Goal: Information Seeking & Learning: Learn about a topic

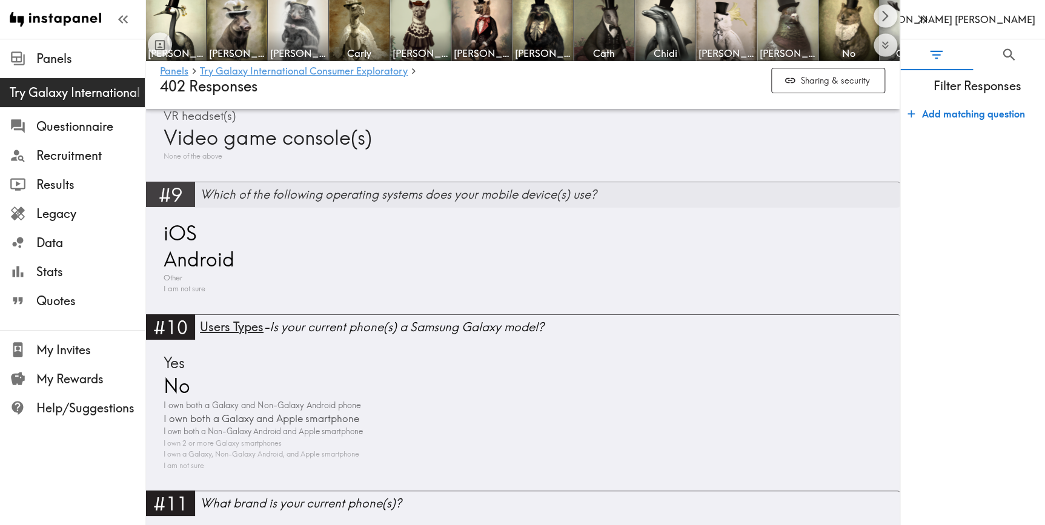
scroll to position [2037, 0]
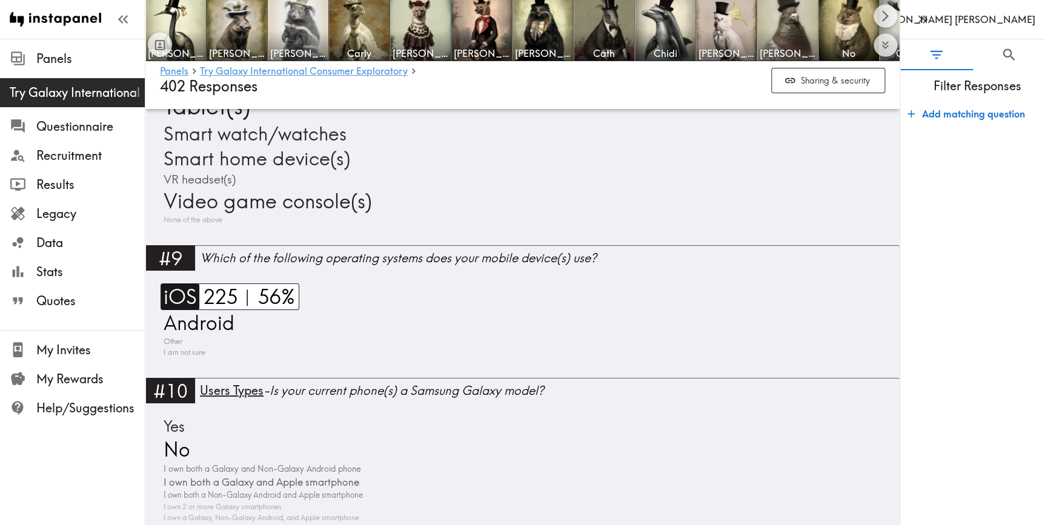
click at [179, 295] on span "iOS" at bounding box center [179, 296] width 36 height 27
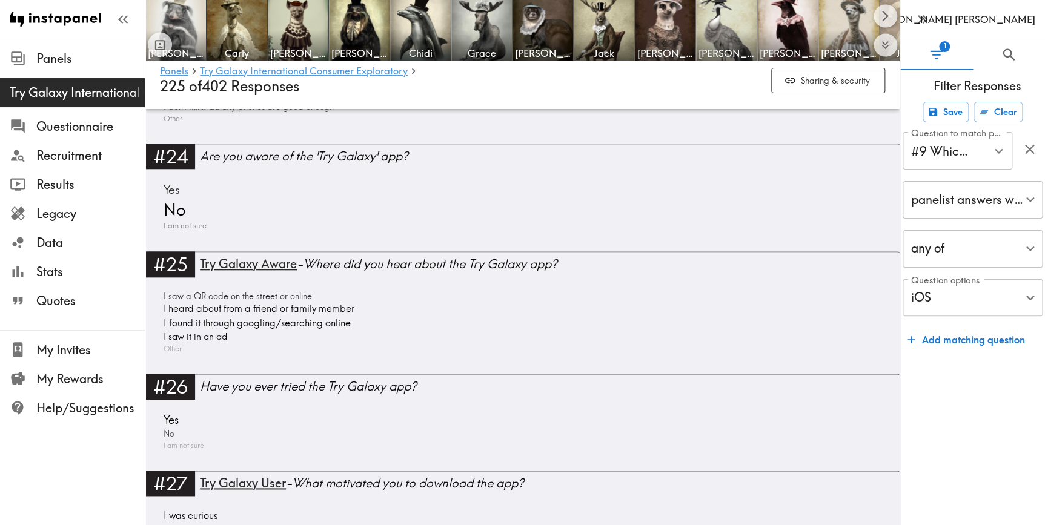
scroll to position [5320, 0]
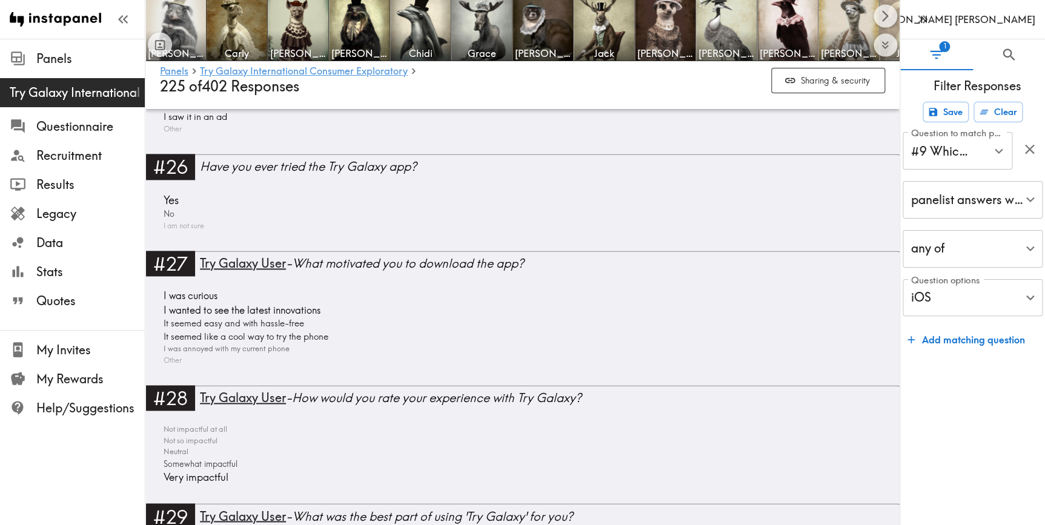
click at [758, 297] on div "I was curious I wanted to see the latest innovations It seemed easy and with ha…" at bounding box center [522, 327] width 725 height 77
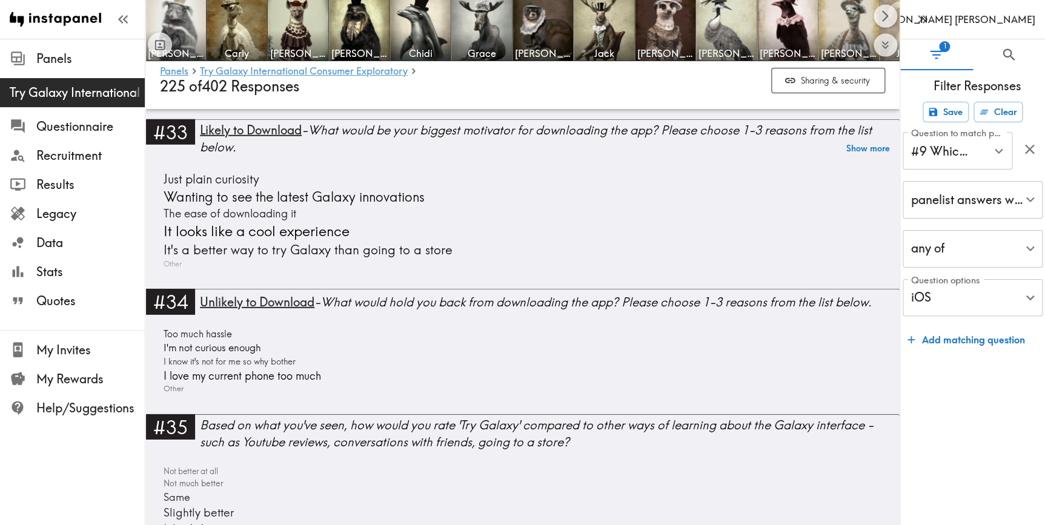
scroll to position [6201, 0]
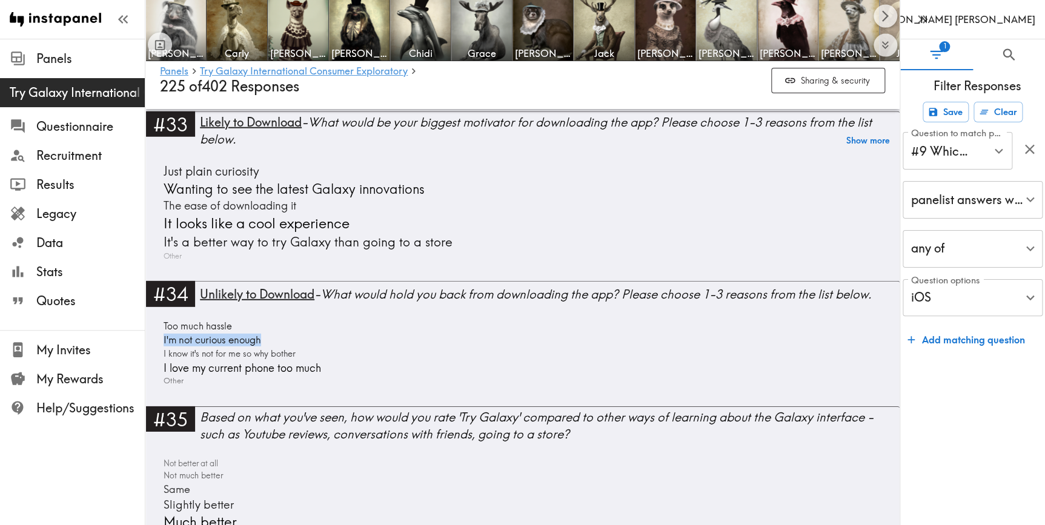
drag, startPoint x: 277, startPoint y: 331, endPoint x: 156, endPoint y: 335, distance: 121.2
click at [156, 335] on div "#34 Unlikely to Download - What would hold you back from downloading the app? P…" at bounding box center [522, 343] width 754 height 125
copy span "I'm not curious enough"
drag, startPoint x: 306, startPoint y: 345, endPoint x: 179, endPoint y: 347, distance: 126.6
click at [179, 347] on div "Too much hassle I'm not curious enough I know it's not for me so why bother I l…" at bounding box center [522, 353] width 725 height 67
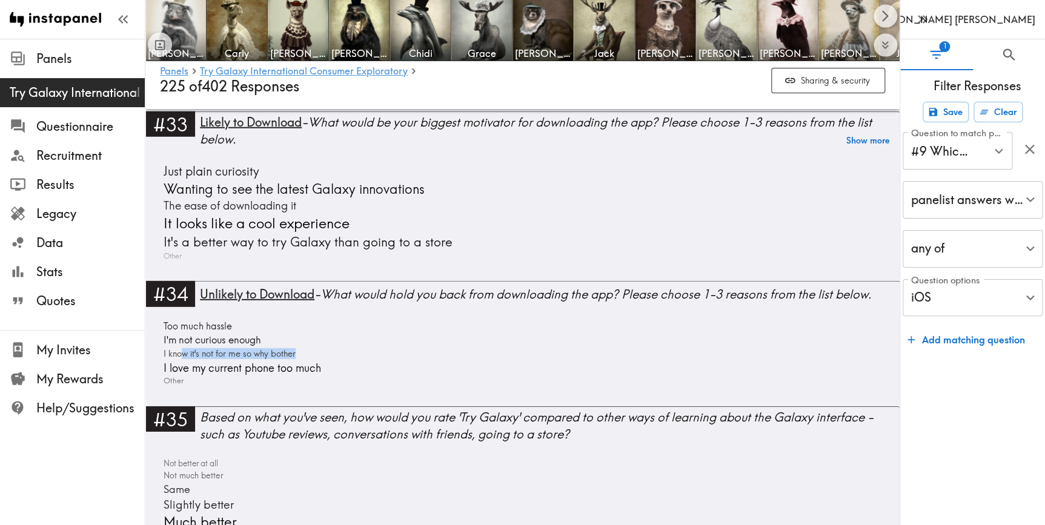
copy span "w it's not for me so why bother"
drag, startPoint x: 157, startPoint y: 357, endPoint x: 319, endPoint y: 357, distance: 161.7
click at [319, 357] on div "#34 Unlikely to Download - What would hold you back from downloading the app? P…" at bounding box center [522, 343] width 754 height 125
copy span "I love my current phone too much"
click at [787, 211] on div "Just plain curiosity Wanting to see the latest Galaxy innovations The ease of d…" at bounding box center [522, 212] width 725 height 99
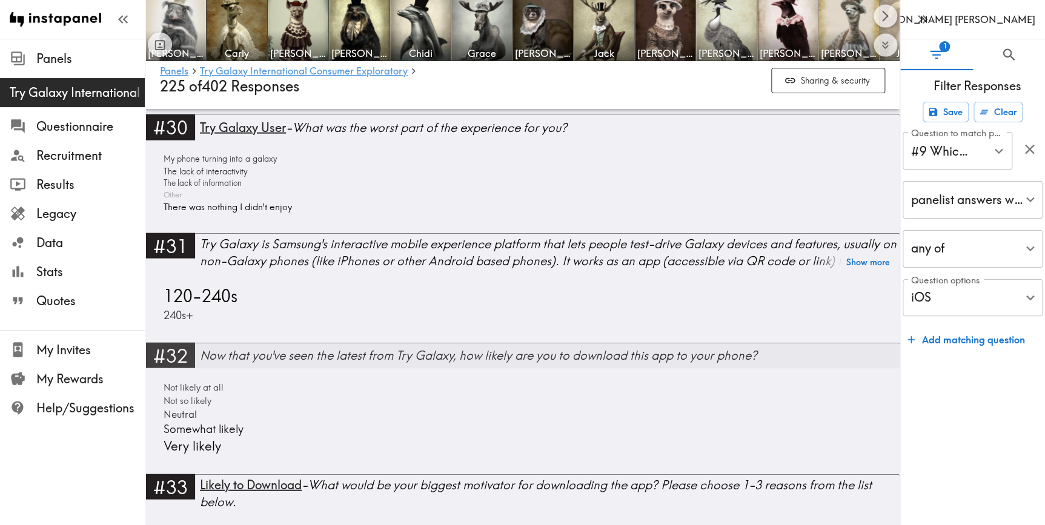
scroll to position [5839, 0]
click at [854, 417] on div "Not likely at all Not so likely Neutral Somewhat likely Very likely" at bounding box center [522, 417] width 725 height 74
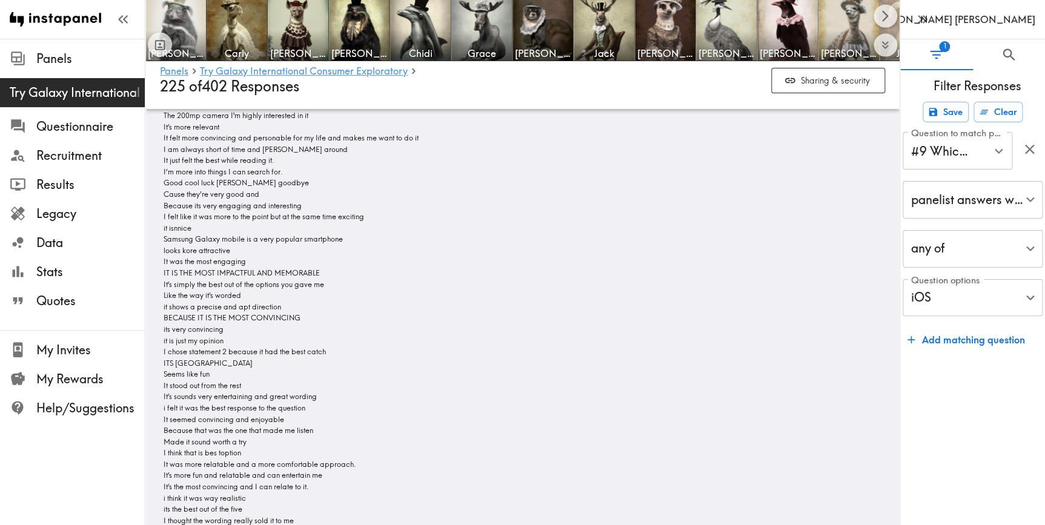
scroll to position [5482, 0]
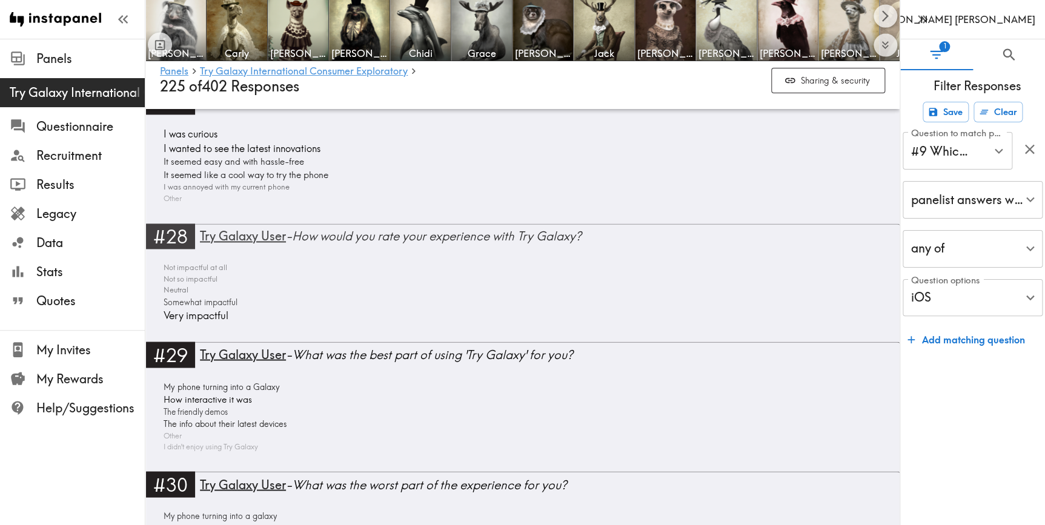
click at [675, 250] on link "#28 Try Galaxy User - How would you rate your experience with Try Galaxy?" at bounding box center [522, 240] width 754 height 33
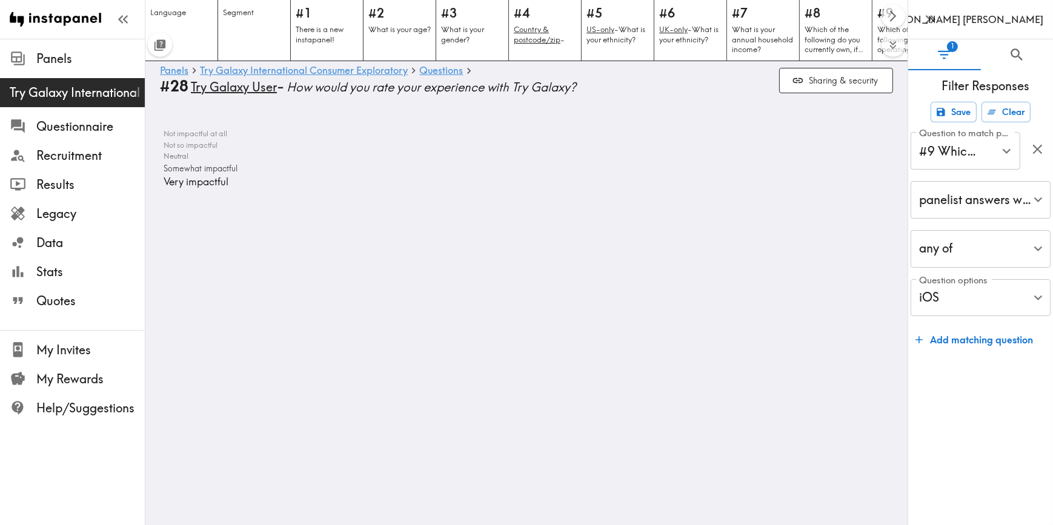
click at [649, 208] on html "Instapanel - Panels - Try Galaxy International Consumer Exploratory - Questions…" at bounding box center [526, 104] width 1053 height 208
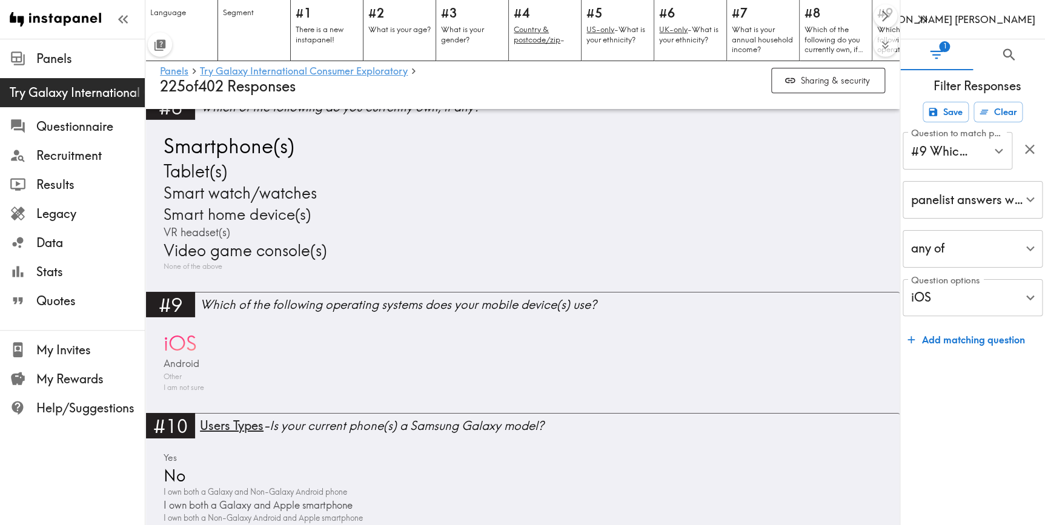
scroll to position [1817, 0]
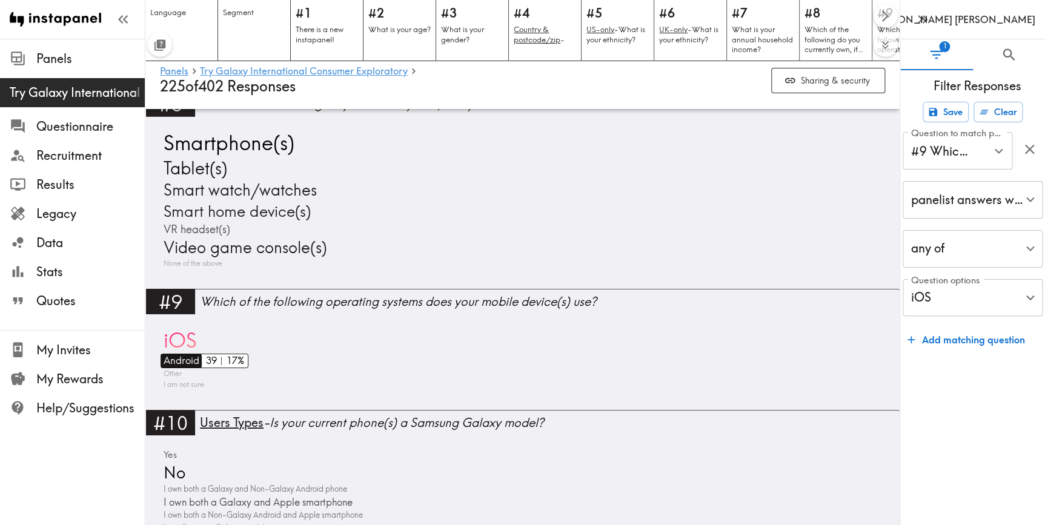
click at [188, 362] on span "Android" at bounding box center [180, 361] width 39 height 15
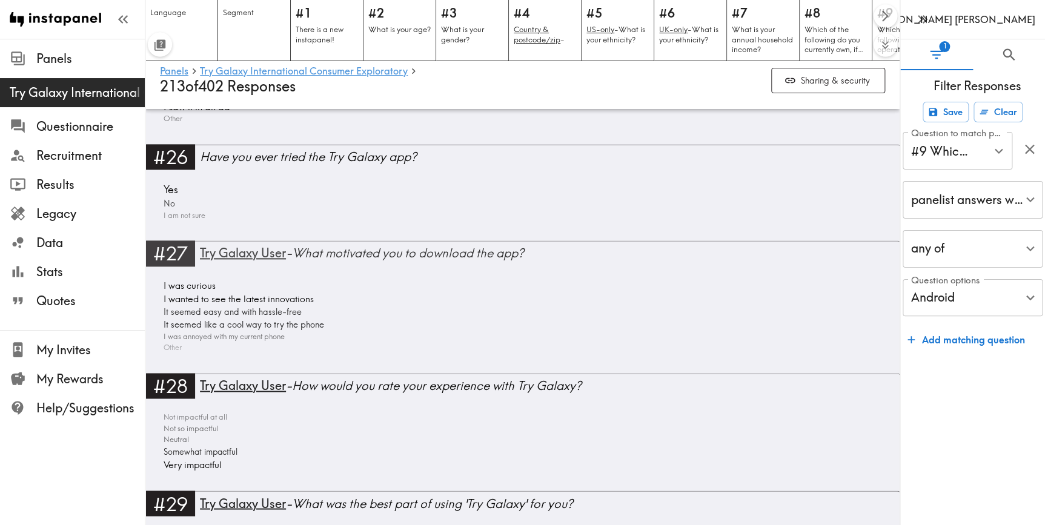
scroll to position [5357, 0]
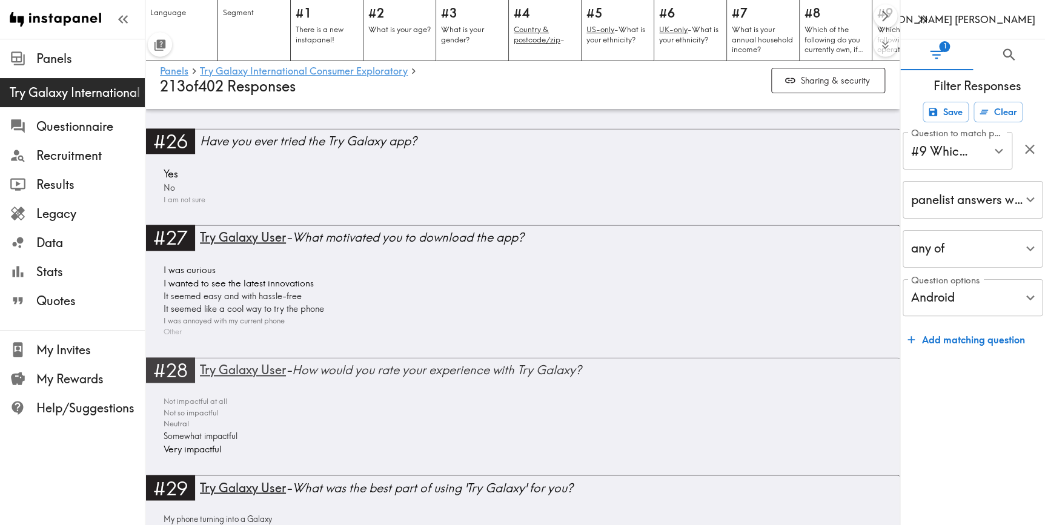
click at [817, 382] on link "#28 Try Galaxy User - How would you rate your experience with Try Galaxy?" at bounding box center [522, 373] width 754 height 33
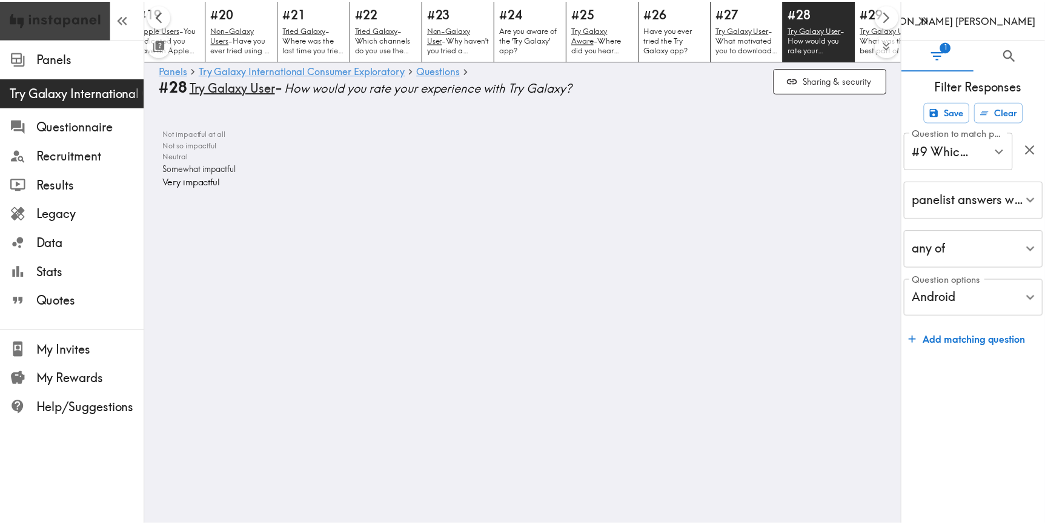
scroll to position [0, 1763]
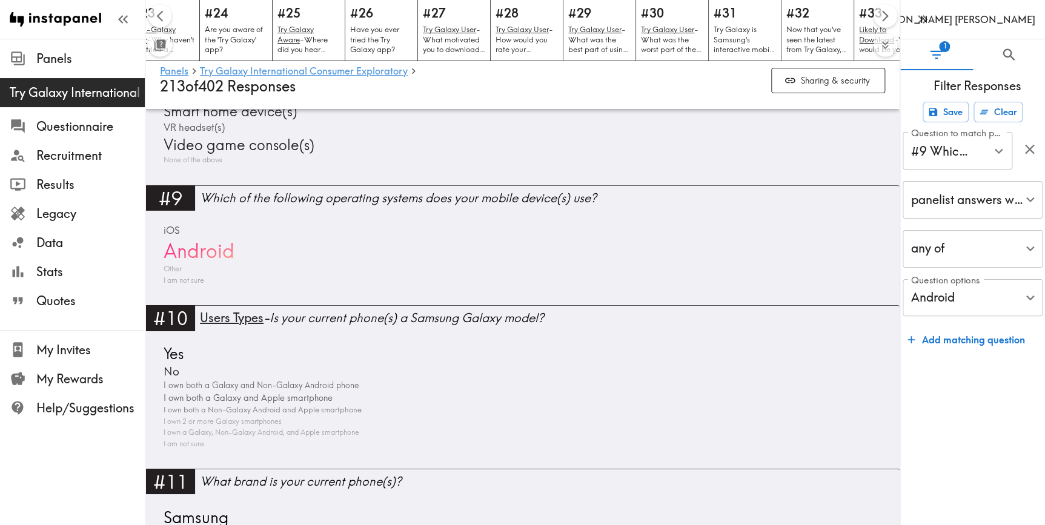
scroll to position [1927, 0]
click at [971, 420] on form "Save Clear Question to match panelists on #9 Which of the following operating s…" at bounding box center [972, 308] width 145 height 423
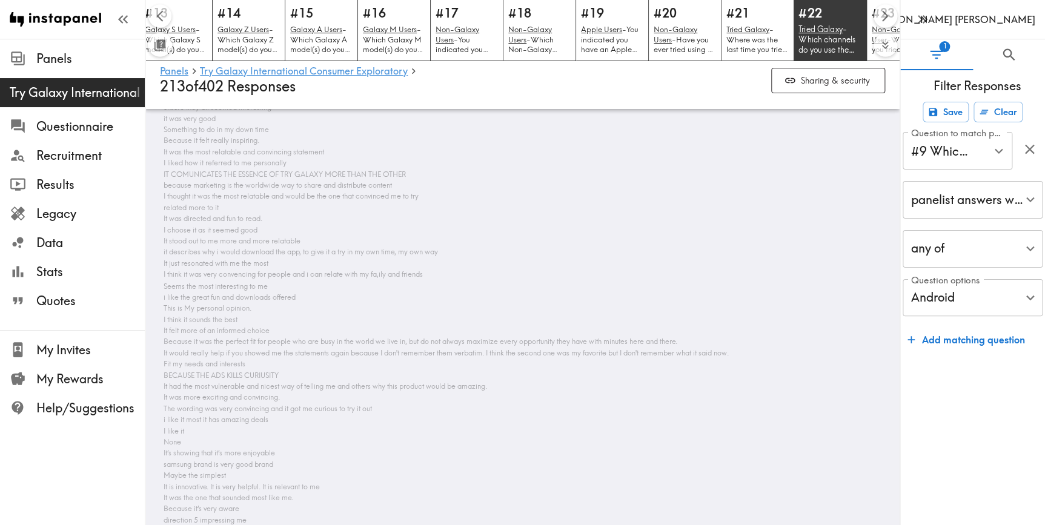
scroll to position [4799, 0]
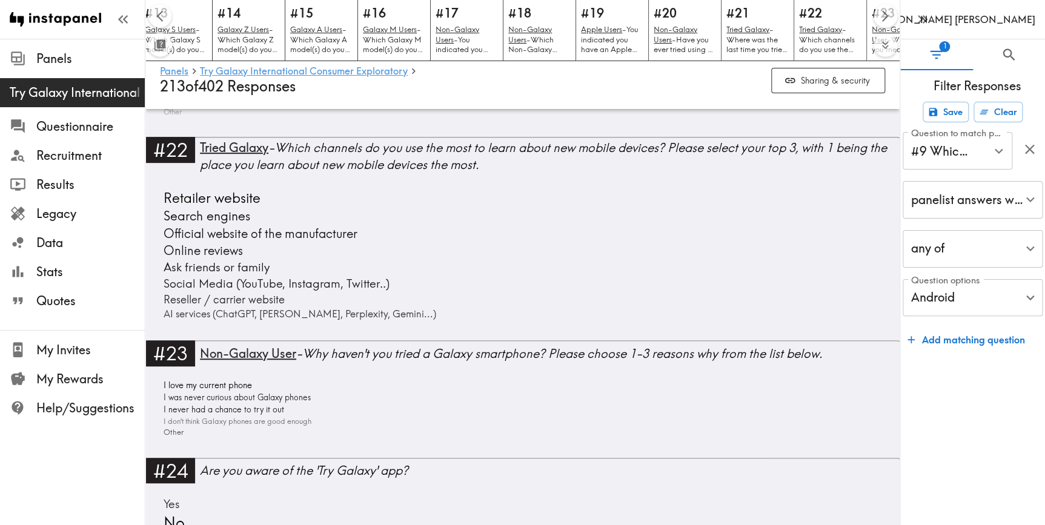
click at [813, 299] on div "Retailer website Search engines Official website of the manufacturer Online rev…" at bounding box center [522, 254] width 725 height 133
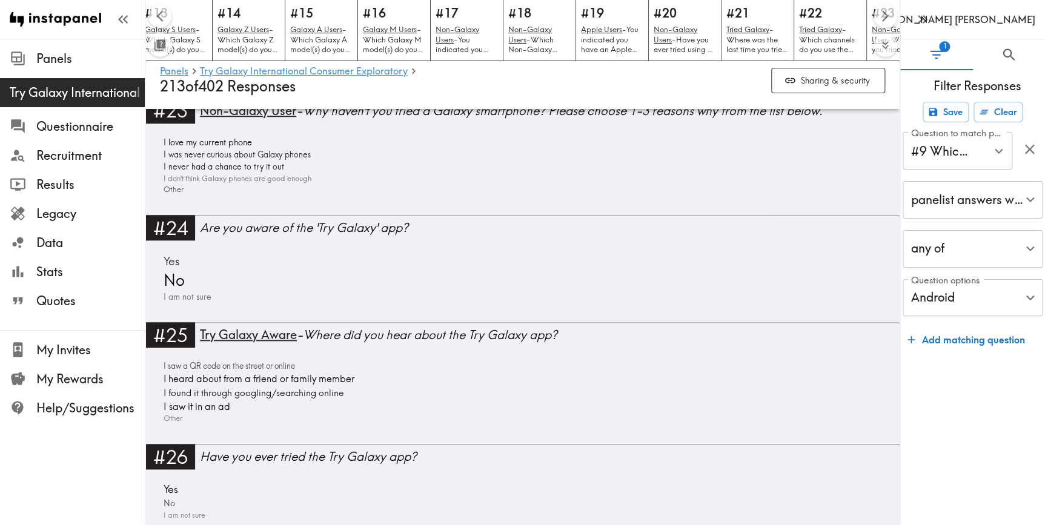
scroll to position [5059, 0]
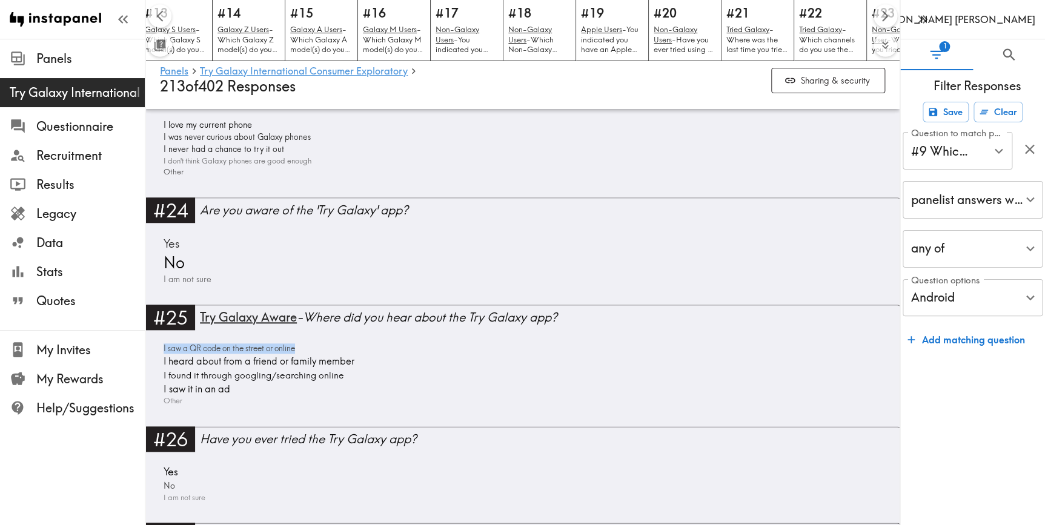
drag, startPoint x: 156, startPoint y: 336, endPoint x: 302, endPoint y: 344, distance: 146.2
click at [302, 344] on div "#25 Try Galaxy Aware - Where did you hear about the Try Galaxy app? I saw a QR …" at bounding box center [522, 366] width 754 height 122
copy span "I saw a QR code on the street or online"
drag, startPoint x: 157, startPoint y: 349, endPoint x: 356, endPoint y: 356, distance: 199.4
click at [356, 356] on div "#25 Try Galaxy Aware - Where did you hear about the Try Galaxy app? I saw a QR …" at bounding box center [522, 366] width 754 height 122
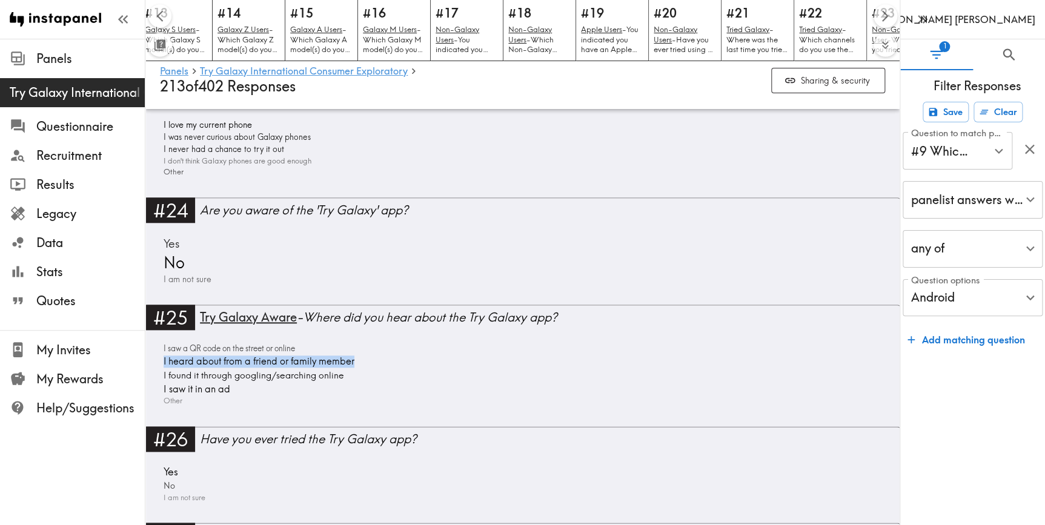
copy span "I heard about from a friend or family member"
drag, startPoint x: 159, startPoint y: 365, endPoint x: 346, endPoint y: 376, distance: 186.9
click at [346, 376] on span "I found it through googling/searching online" at bounding box center [254, 375] width 188 height 13
copy span "I found it through googling/searching online"
drag, startPoint x: 157, startPoint y: 382, endPoint x: 242, endPoint y: 386, distance: 85.5
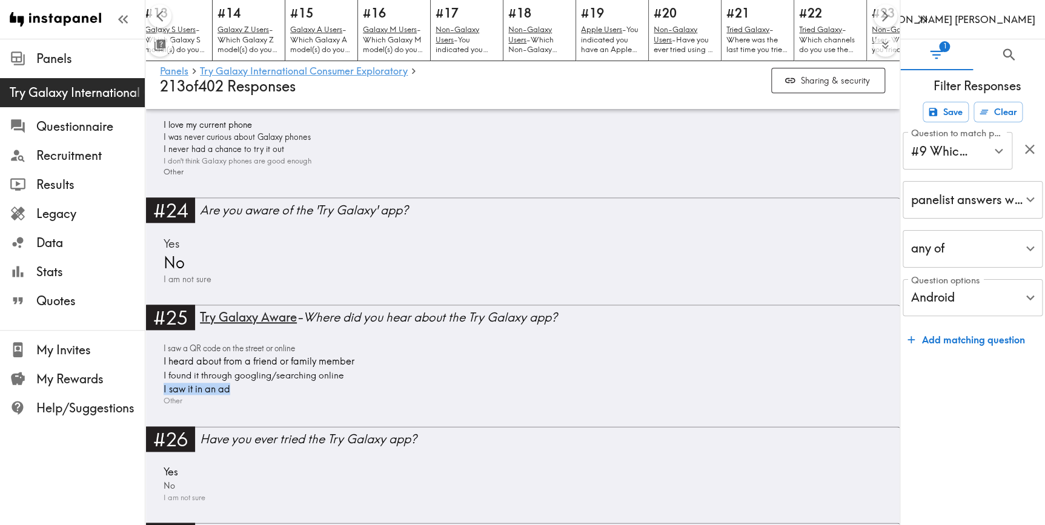
click at [242, 386] on div "#25 Try Galaxy Aware - Where did you hear about the Try Galaxy app? I saw a QR …" at bounding box center [522, 366] width 754 height 122
copy span "I saw it in an ad"
click at [883, 393] on div "#25 Try Galaxy Aware - Where did you hear about the Try Galaxy app? I saw a QR …" at bounding box center [522, 366] width 754 height 122
click at [886, 386] on div "#25 Try Galaxy Aware - Where did you hear about the Try Galaxy app? I saw a QR …" at bounding box center [522, 366] width 754 height 122
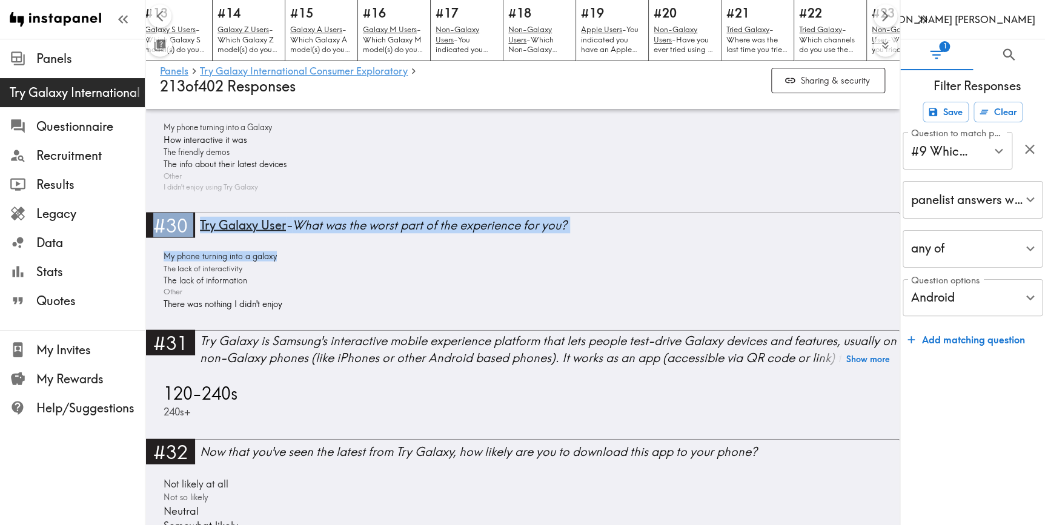
drag, startPoint x: 153, startPoint y: 245, endPoint x: 279, endPoint y: 248, distance: 126.6
click at [279, 248] on div "#30 Try Galaxy User - What was the worst part of the experience for you? My pho…" at bounding box center [522, 272] width 754 height 118
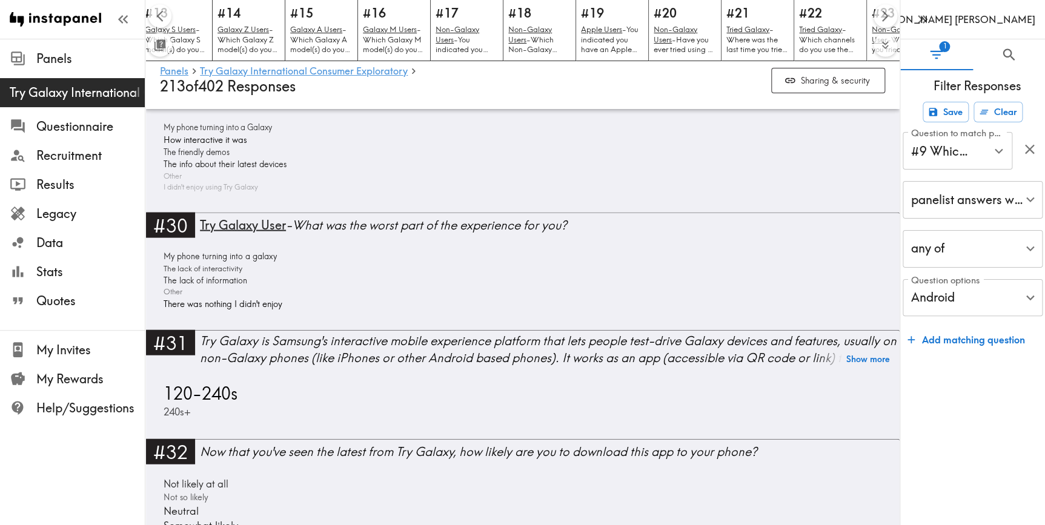
click at [563, 285] on div "My phone turning into a galaxy The lack of interactivity The lack of informatio…" at bounding box center [522, 281] width 725 height 60
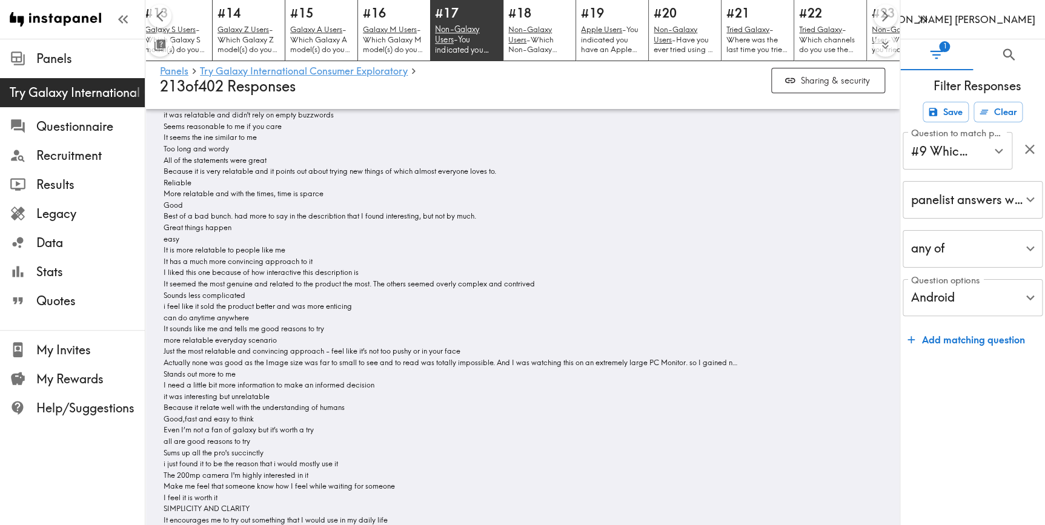
scroll to position [5621, 0]
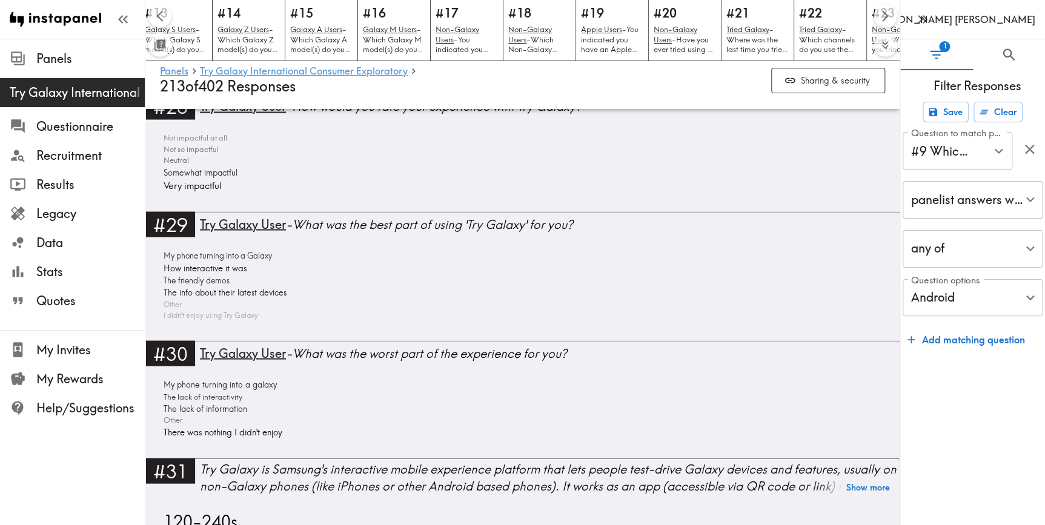
drag, startPoint x: 724, startPoint y: 187, endPoint x: 197, endPoint y: 299, distance: 538.7
click at [724, 187] on div "Not impactful at all Not so impactful Neutral Somewhat impactful Very impactful" at bounding box center [522, 162] width 725 height 60
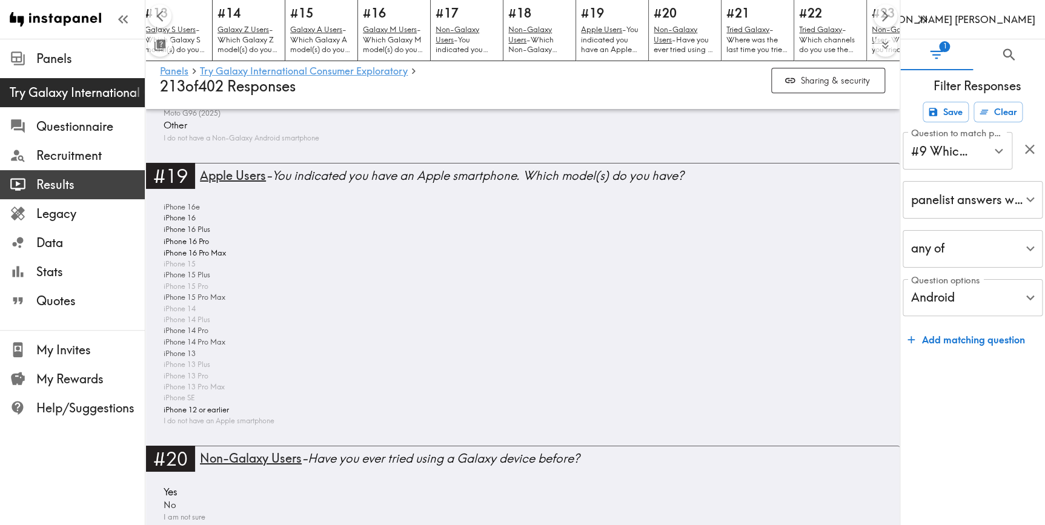
scroll to position [4134, 0]
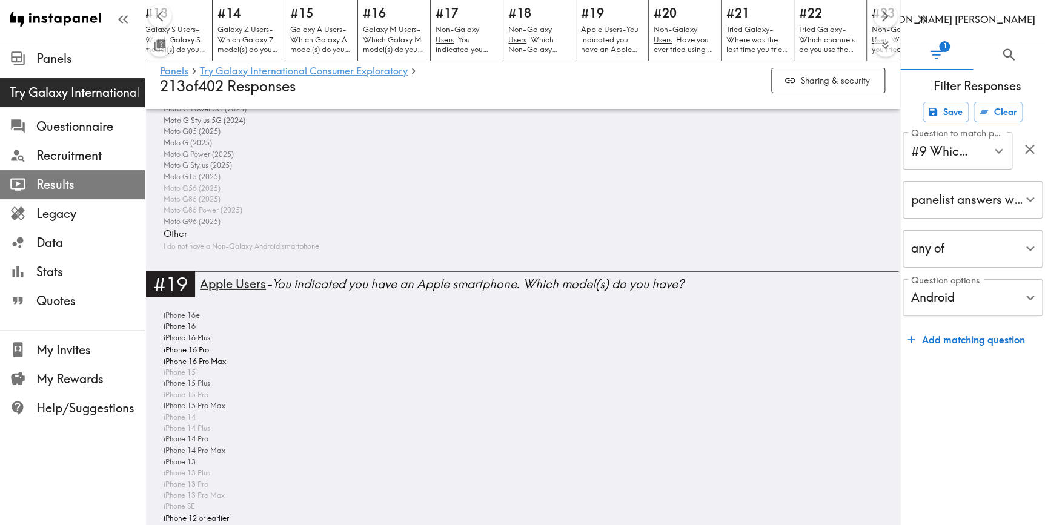
click at [70, 185] on span "Results" at bounding box center [90, 184] width 108 height 17
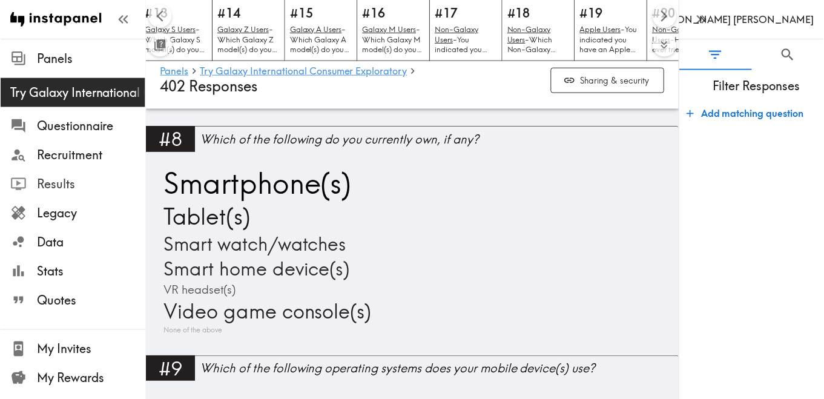
scroll to position [1927, 0]
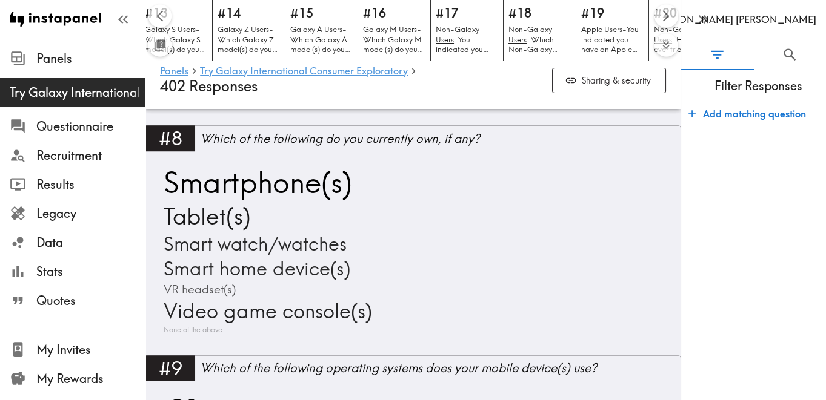
click at [721, 386] on form "Add matching question" at bounding box center [753, 246] width 145 height 299
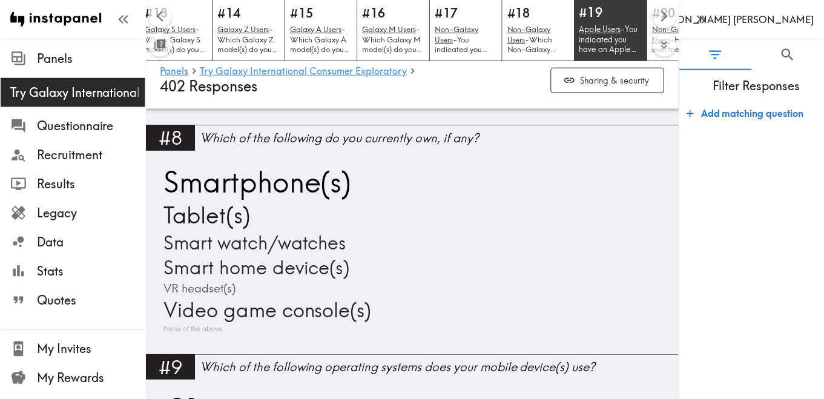
scroll to position [0, 1023]
